Goal: Task Accomplishment & Management: Complete application form

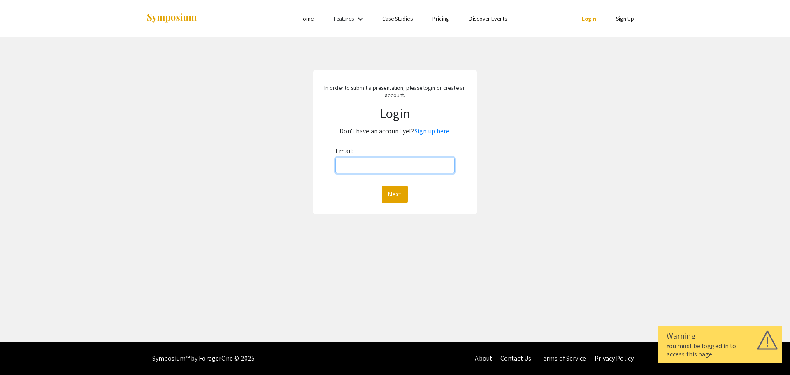
click at [378, 160] on input "Email:" at bounding box center [394, 165] width 119 height 16
type input "[EMAIL_ADDRESS][DOMAIN_NAME]"
click at [397, 190] on button "Next" at bounding box center [395, 193] width 26 height 17
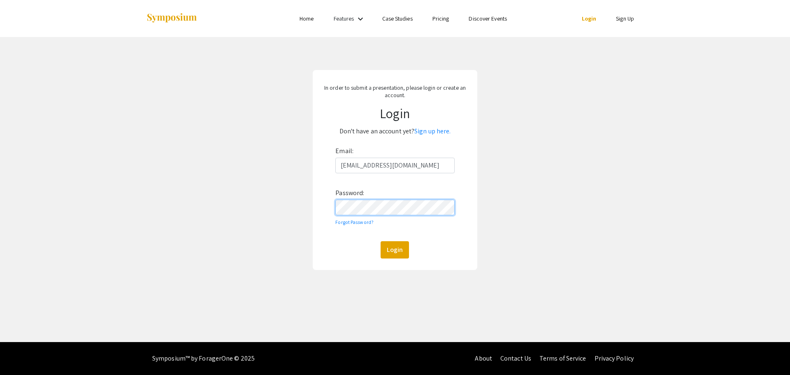
click at [380, 241] on button "Login" at bounding box center [394, 249] width 28 height 17
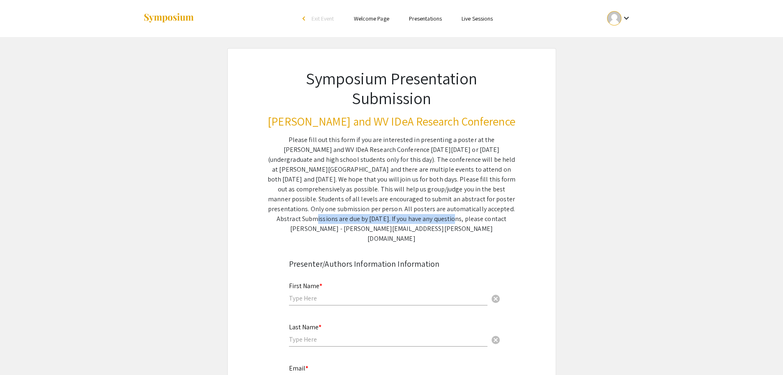
drag, startPoint x: 399, startPoint y: 210, endPoint x: 325, endPoint y: 220, distance: 74.7
click at [325, 220] on div "Please fill out this form if you are interested in presenting a poster at the […" at bounding box center [392, 189] width 248 height 109
click at [295, 124] on h3 "[PERSON_NAME] and WV IDeA Research Conference" at bounding box center [392, 121] width 248 height 14
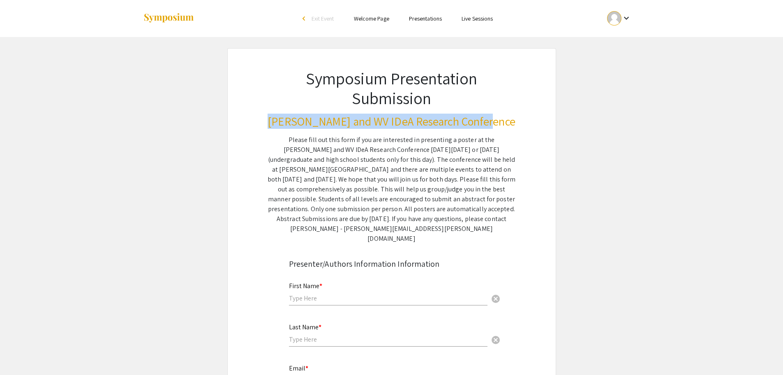
drag, startPoint x: 295, startPoint y: 124, endPoint x: 460, endPoint y: 121, distance: 164.9
click at [460, 121] on h3 "[PERSON_NAME] and WV IDeA Research Conference" at bounding box center [392, 121] width 248 height 14
copy h3 "[PERSON_NAME] and WV IDeA Research Conference"
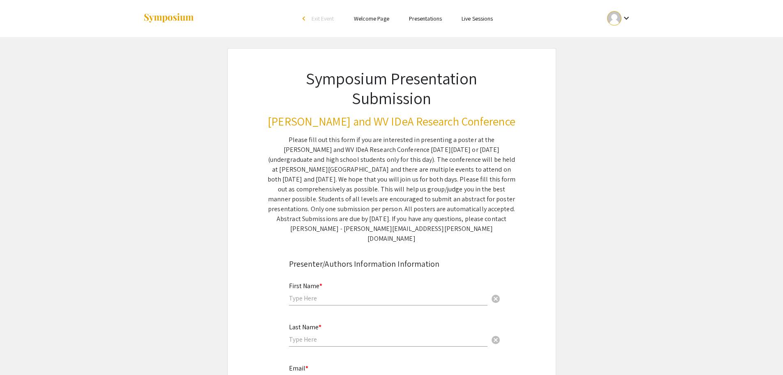
click at [498, 204] on div "Please fill out this form if you are interested in presenting a poster at the […" at bounding box center [392, 189] width 248 height 109
drag, startPoint x: 498, startPoint y: 204, endPoint x: 319, endPoint y: 222, distance: 180.2
click at [319, 222] on div "Please fill out this form if you are interested in presenting a poster at the […" at bounding box center [392, 189] width 248 height 109
copy div "[DATE]"
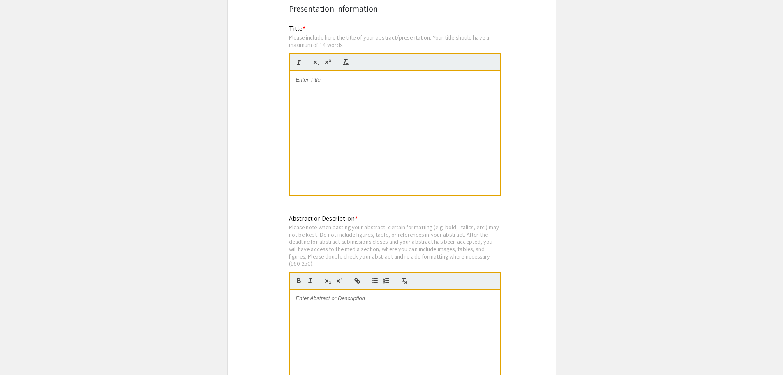
scroll to position [1480, 0]
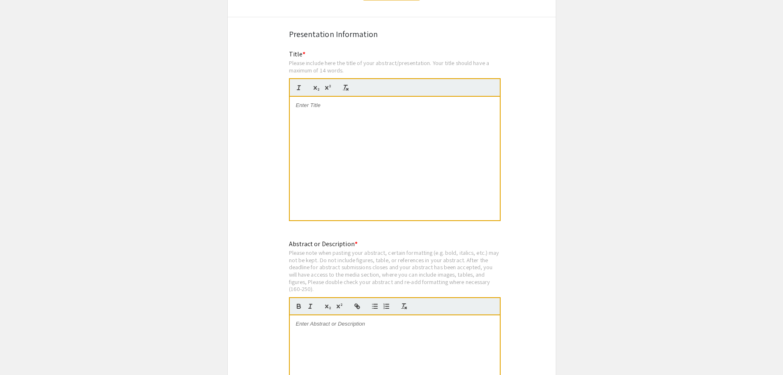
click at [322, 60] on div "Please include here the title of your abstract/presentation. Your title should …" at bounding box center [395, 66] width 212 height 14
drag, startPoint x: 322, startPoint y: 60, endPoint x: 332, endPoint y: 60, distance: 10.3
click at [332, 60] on div "Please include here the title of your abstract/presentation. Your title should …" at bounding box center [395, 66] width 212 height 14
copy div "14 words"
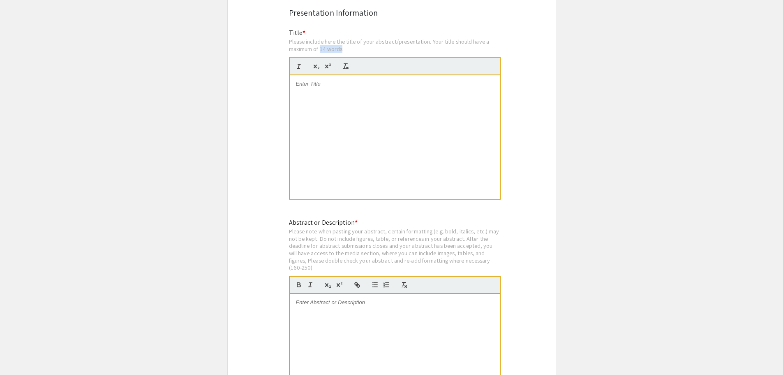
scroll to position [1521, 0]
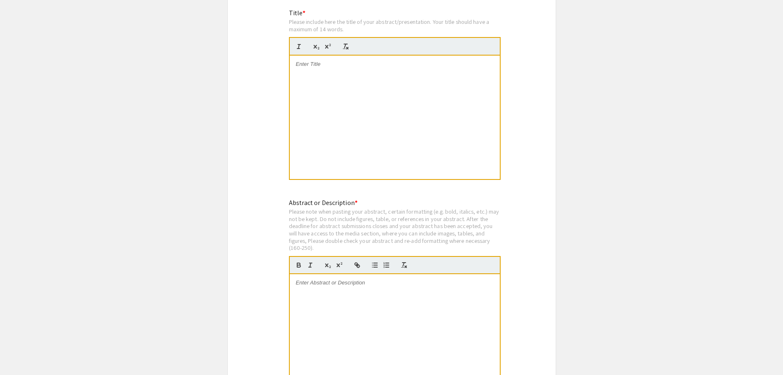
click at [296, 238] on div "Please note when pasting your abstract, certain formatting (e.g. bold, italics,…" at bounding box center [395, 230] width 212 height 44
drag, startPoint x: 296, startPoint y: 238, endPoint x: 308, endPoint y: 238, distance: 12.3
click at [308, 238] on div "Please note when pasting your abstract, certain formatting (e.g. bold, italics,…" at bounding box center [395, 230] width 212 height 44
copy div "160-250"
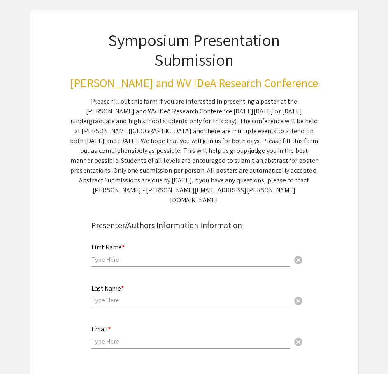
scroll to position [0, 0]
